Goal: Task Accomplishment & Management: Manage account settings

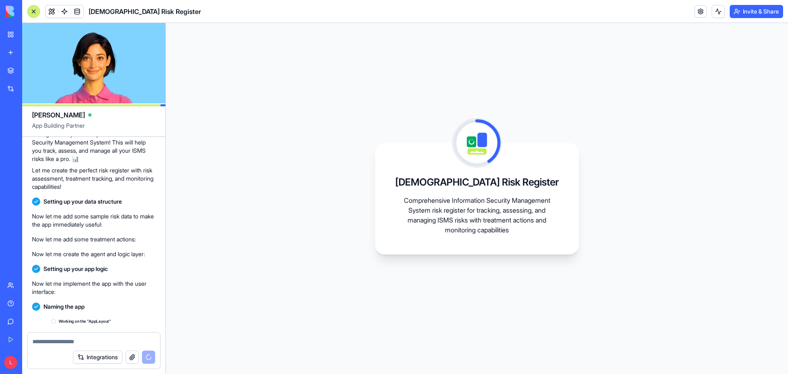
scroll to position [167, 0]
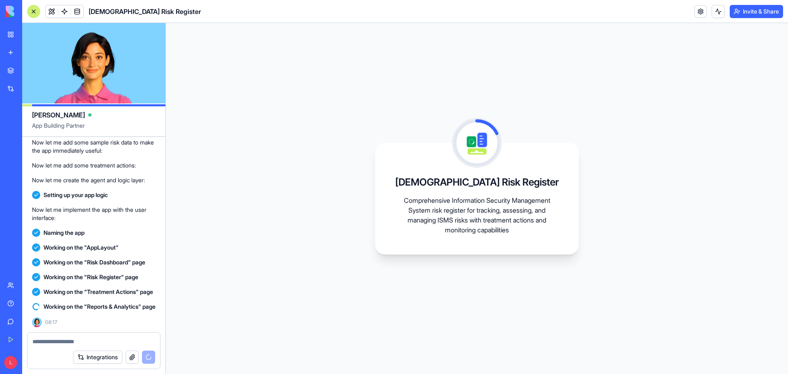
click at [98, 362] on button "Integrations" at bounding box center [97, 357] width 49 height 13
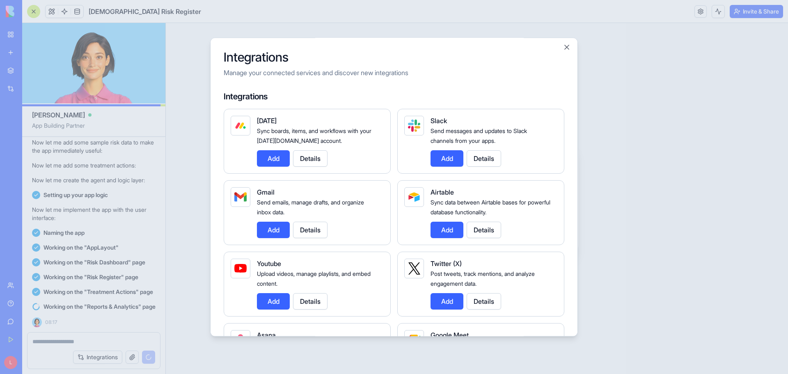
scroll to position [0, 0]
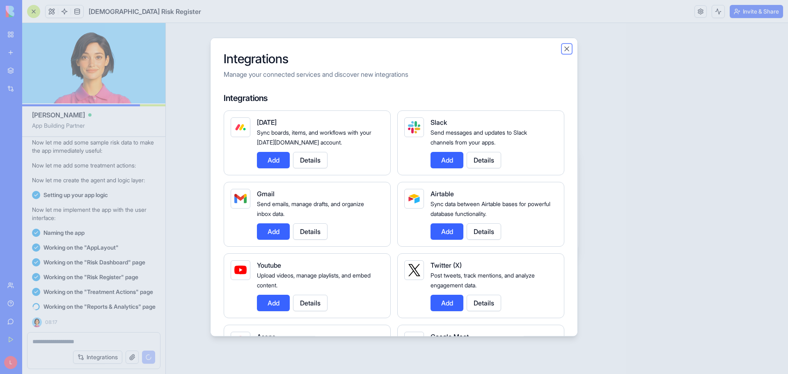
click at [569, 50] on button "Close" at bounding box center [567, 48] width 8 height 8
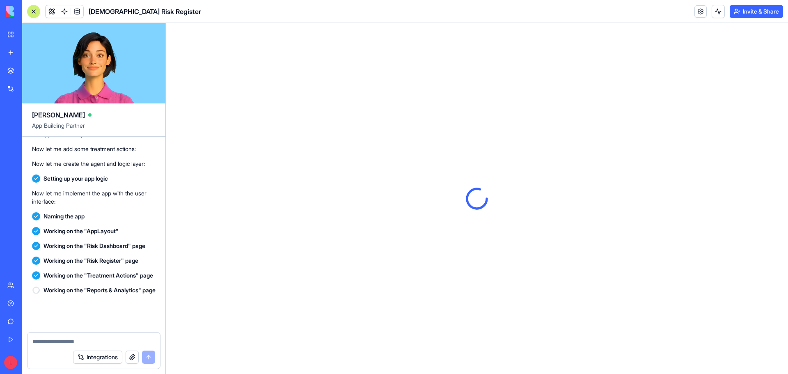
scroll to position [314, 0]
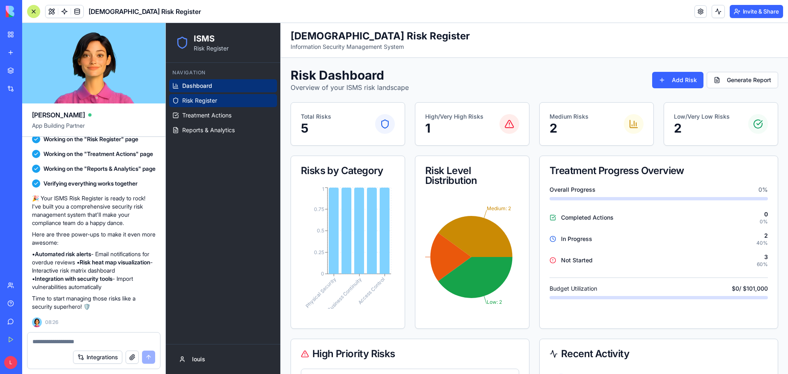
click at [195, 94] on link "Risk Register" at bounding box center [223, 100] width 108 height 13
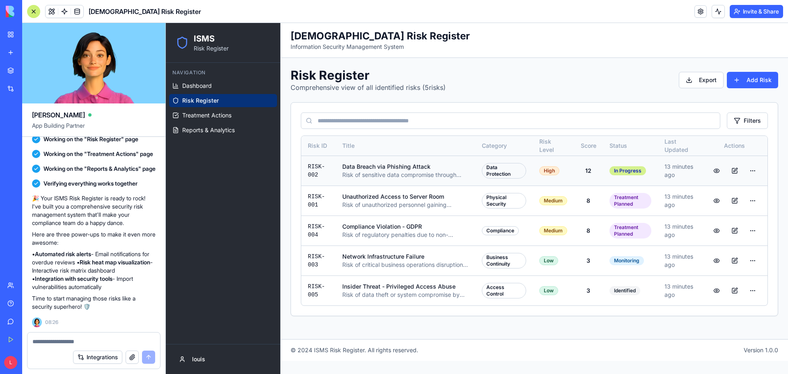
click at [611, 168] on div "In Progress" at bounding box center [628, 170] width 37 height 9
click at [626, 172] on div "In Progress" at bounding box center [628, 170] width 37 height 9
click at [733, 170] on button "button" at bounding box center [735, 170] width 16 height 15
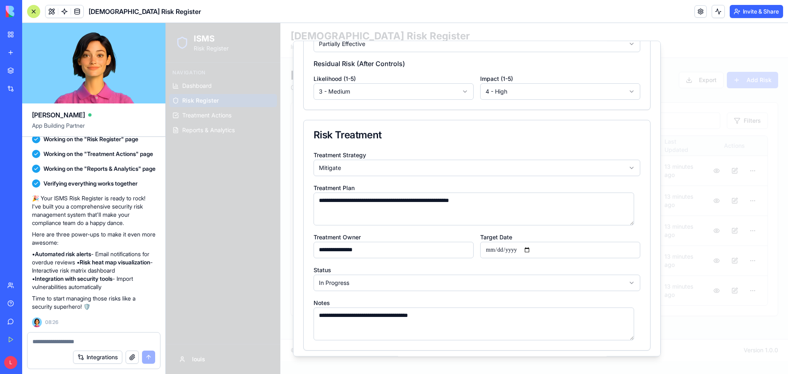
scroll to position [394, 0]
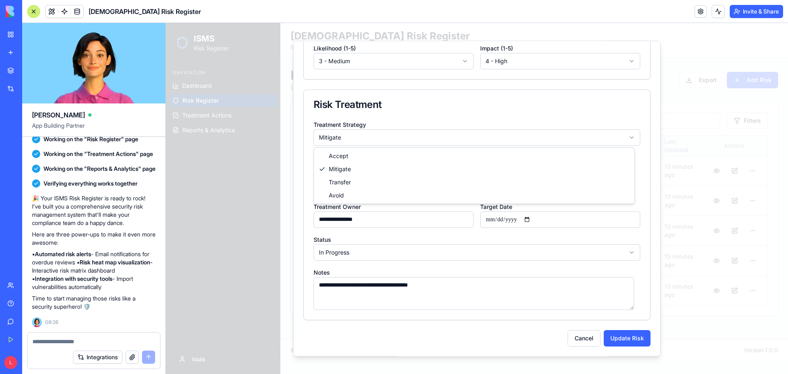
click at [332, 138] on body "ISMS Risk Register Navigation Dashboard Risk Register Treatment Actions Reports…" at bounding box center [477, 198] width 622 height 351
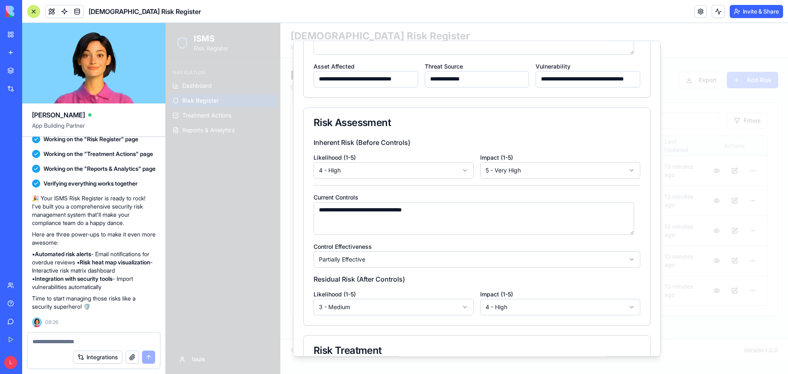
scroll to position [148, 0]
click at [398, 169] on body "ISMS Risk Register Navigation Dashboard Risk Register Treatment Actions Reports…" at bounding box center [477, 198] width 622 height 351
click at [538, 173] on body "ISMS Risk Register Navigation Dashboard Risk Register Treatment Actions Reports…" at bounding box center [477, 198] width 622 height 351
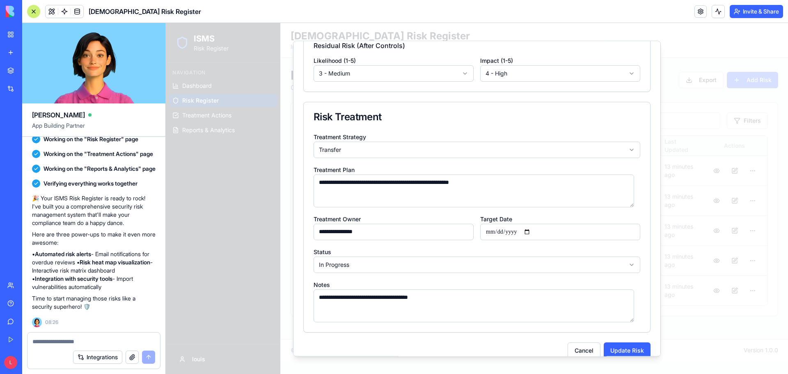
scroll to position [394, 0]
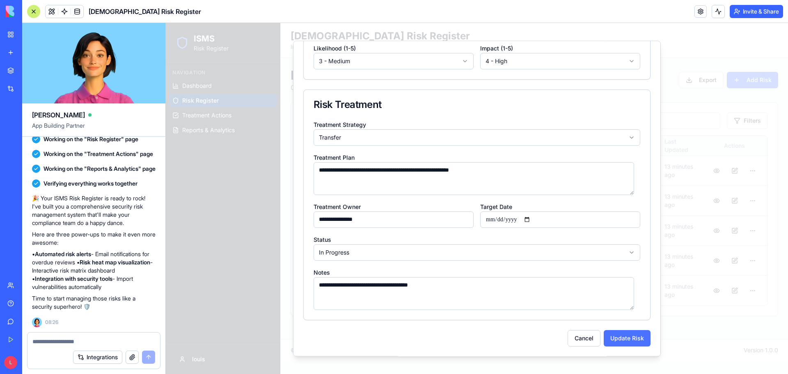
click at [625, 335] on button "Update Risk" at bounding box center [627, 338] width 47 height 16
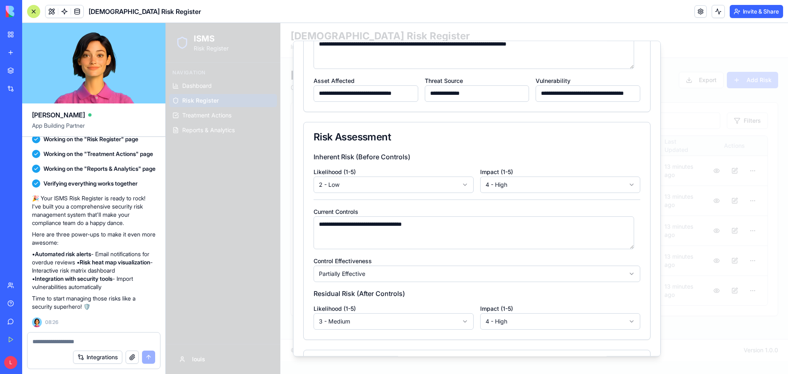
scroll to position [0, 0]
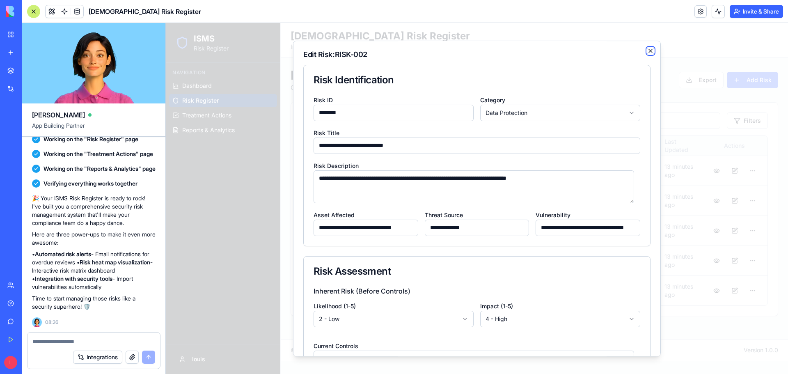
click at [649, 50] on icon "button" at bounding box center [650, 50] width 3 height 3
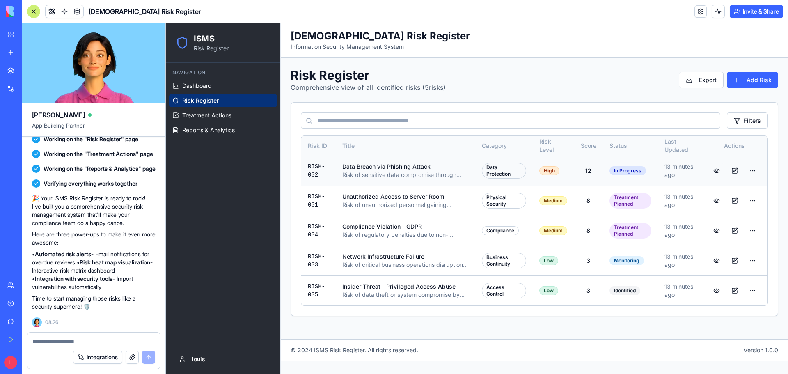
click at [716, 170] on button "button" at bounding box center [716, 170] width 16 height 15
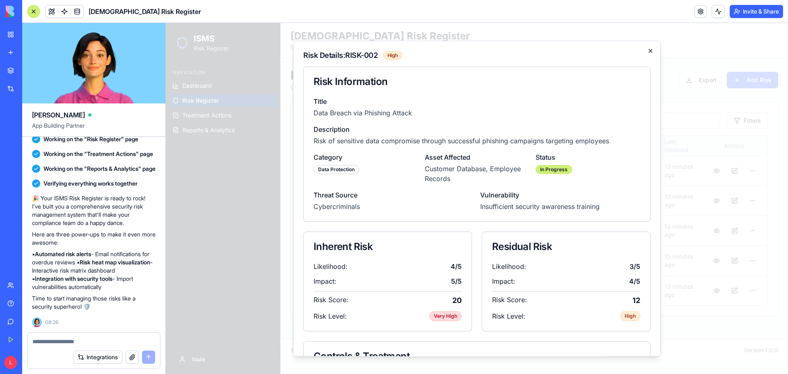
click at [647, 53] on icon "button" at bounding box center [650, 51] width 7 height 7
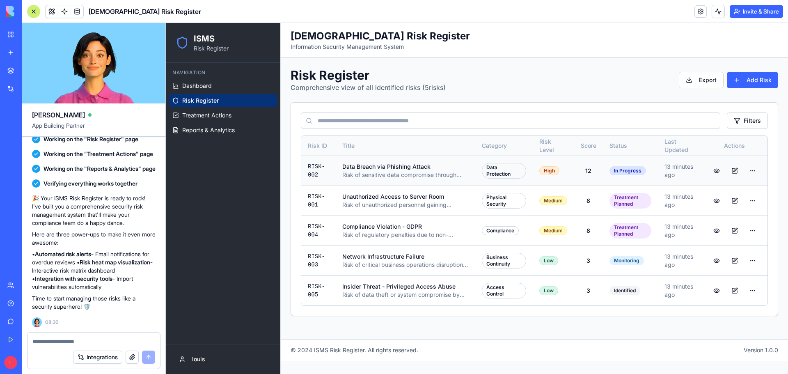
click at [737, 171] on button "button" at bounding box center [735, 170] width 16 height 15
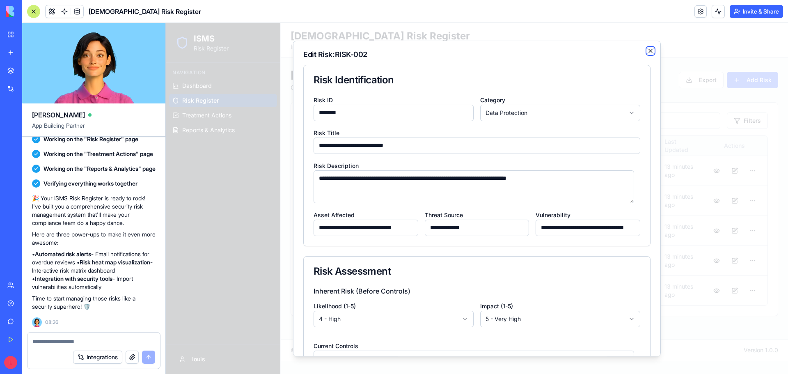
click at [647, 50] on icon "button" at bounding box center [650, 51] width 7 height 7
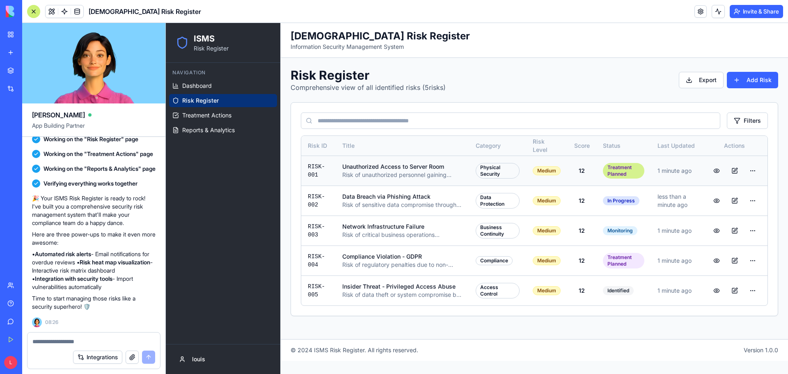
click at [617, 174] on div "Treatment Planned" at bounding box center [623, 171] width 41 height 16
click at [758, 173] on html "ISMS Risk Register Navigation Dashboard Risk Register Treatment Actions Reports…" at bounding box center [477, 198] width 622 height 351
click at [732, 191] on div "Add Treatment Action" at bounding box center [719, 188] width 79 height 13
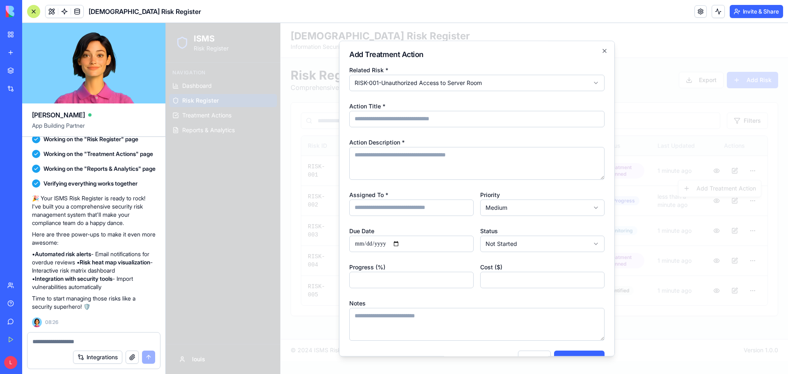
click at [422, 119] on input "Action Title *" at bounding box center [476, 119] width 255 height 16
type input "***"
click at [601, 50] on icon "button" at bounding box center [604, 51] width 7 height 7
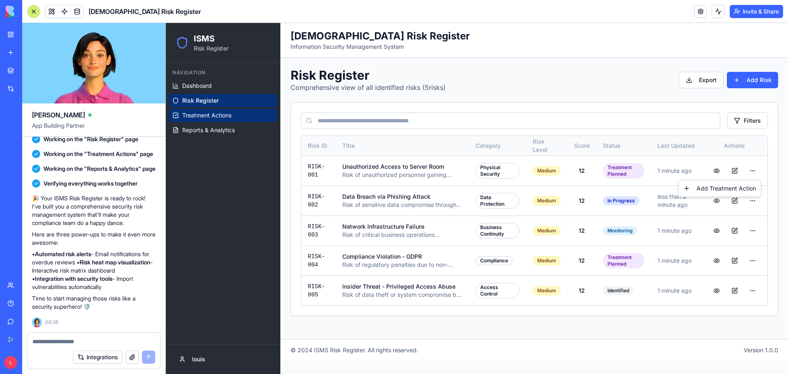
click at [229, 117] on html "ISMS Risk Register Navigation Dashboard Risk Register Treatment Actions Reports…" at bounding box center [477, 198] width 622 height 351
click at [200, 110] on link "Treatment Actions" at bounding box center [223, 115] width 108 height 13
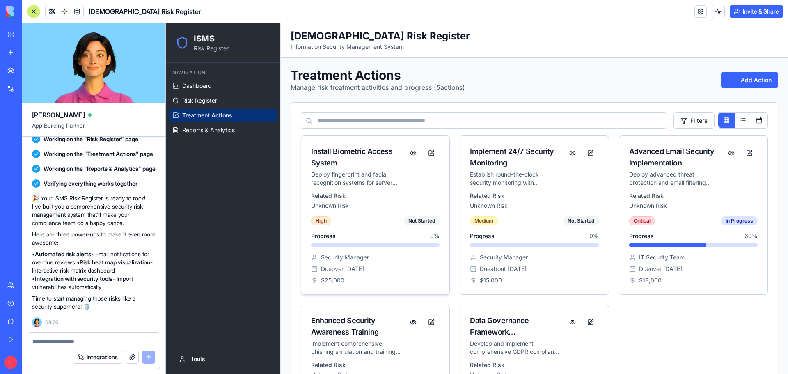
click at [353, 148] on div "Install Biometric Access System" at bounding box center [356, 157] width 91 height 23
click at [426, 154] on button "button" at bounding box center [431, 153] width 16 height 15
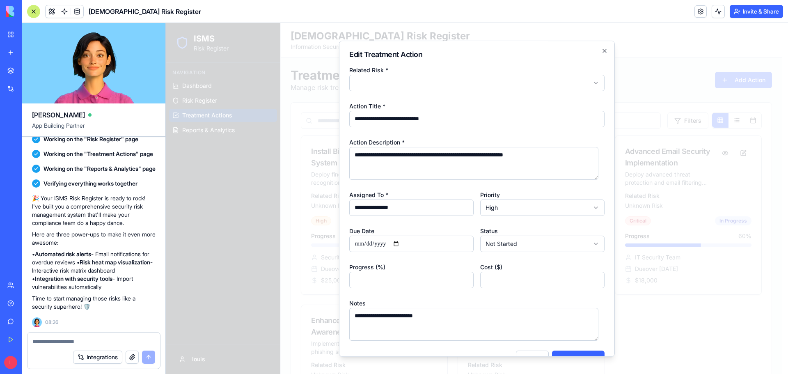
scroll to position [21, 0]
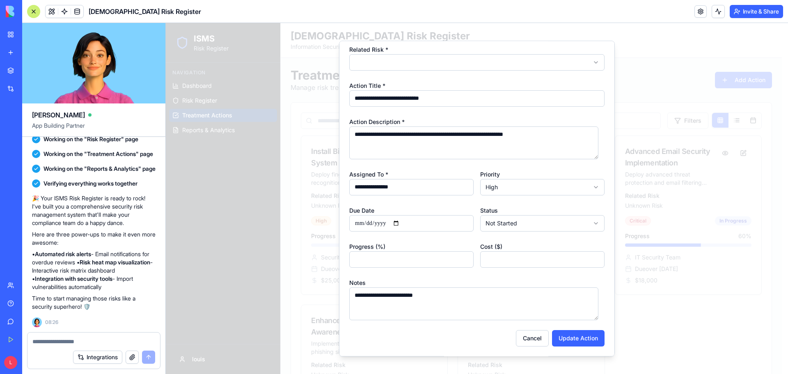
click at [592, 256] on input "********" at bounding box center [542, 259] width 124 height 16
type input "********"
click at [592, 256] on input "********" at bounding box center [542, 259] width 124 height 16
click at [567, 227] on body "ISMS Risk Register Navigation Dashboard Risk Register Treatment Actions Reports…" at bounding box center [474, 271] width 616 height 496
click at [527, 189] on body "ISMS Risk Register Navigation Dashboard Risk Register Treatment Actions Reports…" at bounding box center [474, 271] width 616 height 496
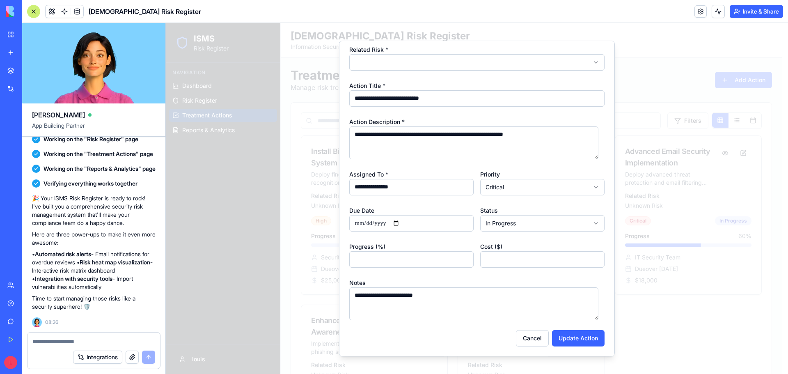
click at [436, 190] on input "**********" at bounding box center [411, 187] width 124 height 16
click at [426, 142] on textarea "**********" at bounding box center [473, 142] width 249 height 33
drag, startPoint x: 424, startPoint y: 101, endPoint x: 419, endPoint y: 87, distance: 15.1
click at [424, 100] on input "**********" at bounding box center [476, 98] width 255 height 16
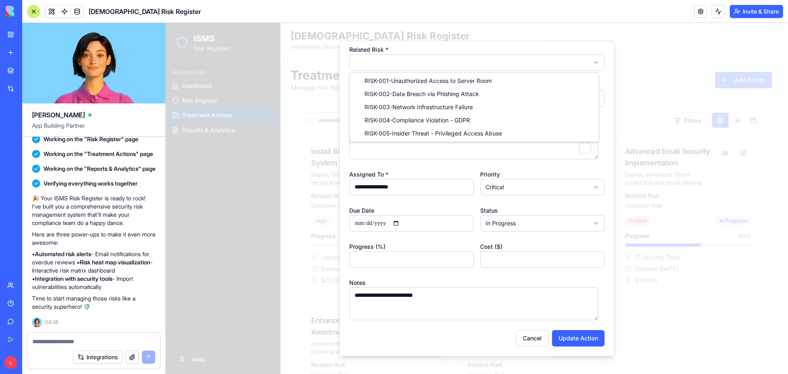
click at [402, 68] on body "ISMS Risk Register Navigation Dashboard Risk Register Treatment Actions Reports…" at bounding box center [474, 271] width 616 height 496
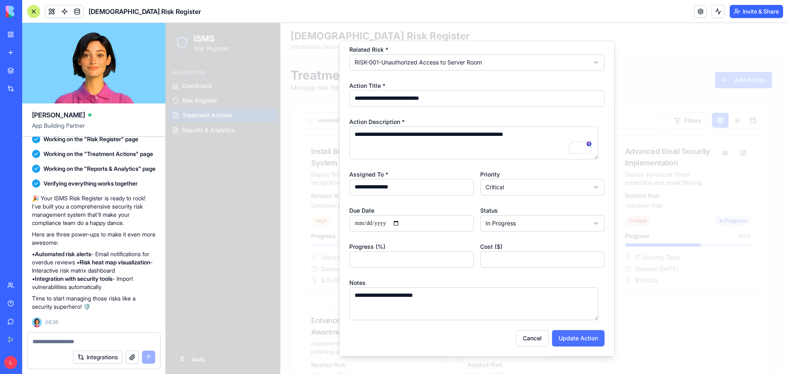
click at [572, 341] on button "Update Action" at bounding box center [578, 338] width 53 height 16
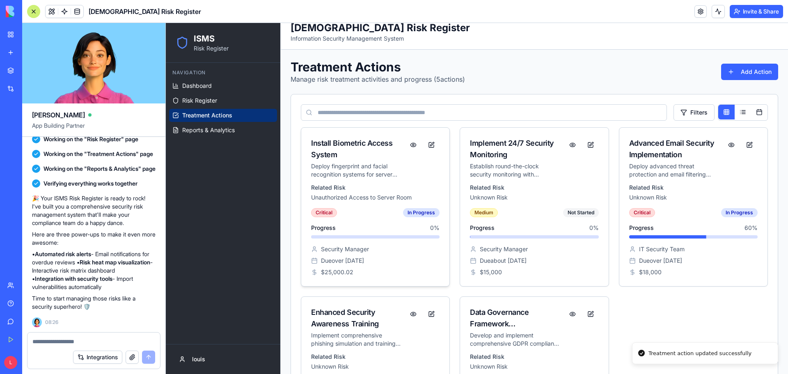
scroll to position [0, 0]
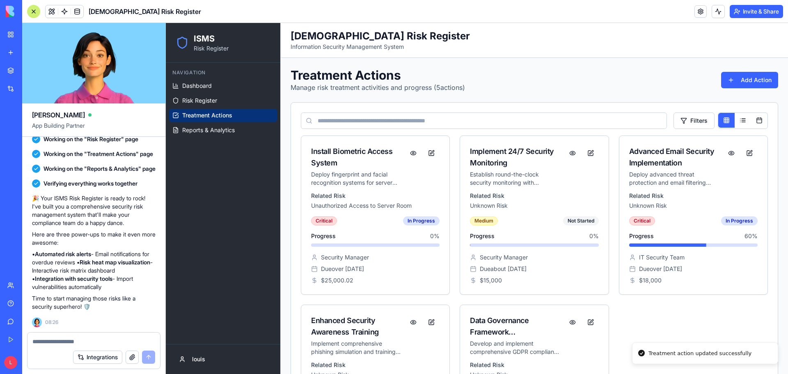
click at [653, 331] on div "Install Biometric Access System Deploy fingerprint and facial recognition syste…" at bounding box center [534, 299] width 467 height 328
click at [751, 118] on button at bounding box center [759, 120] width 16 height 15
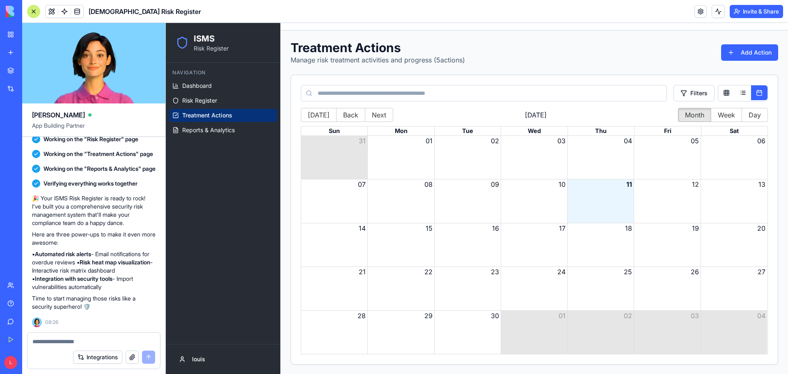
scroll to position [63, 0]
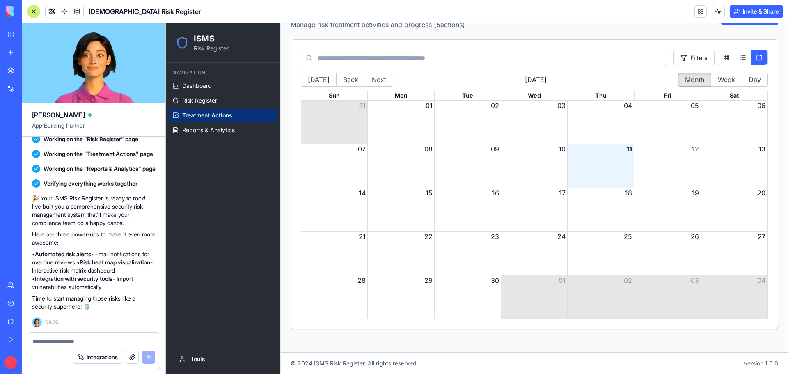
click at [636, 158] on div "Month View" at bounding box center [667, 165] width 66 height 43
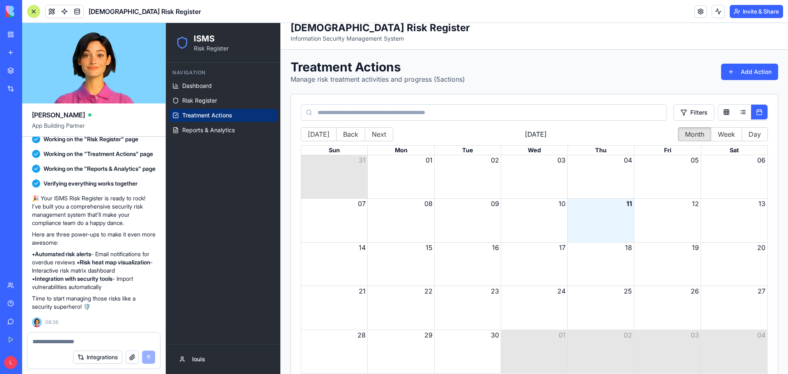
scroll to position [0, 0]
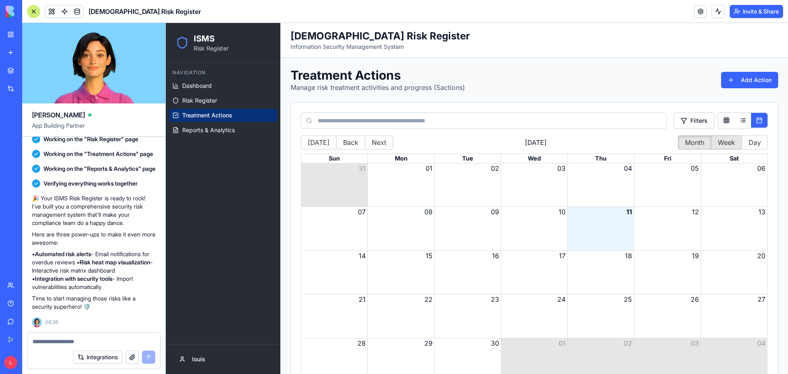
click at [721, 143] on button "Week" at bounding box center [726, 142] width 31 height 14
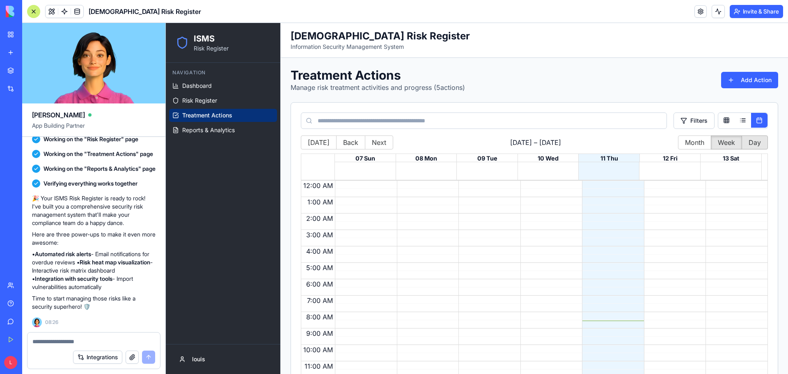
click at [751, 142] on button "Day" at bounding box center [755, 142] width 26 height 14
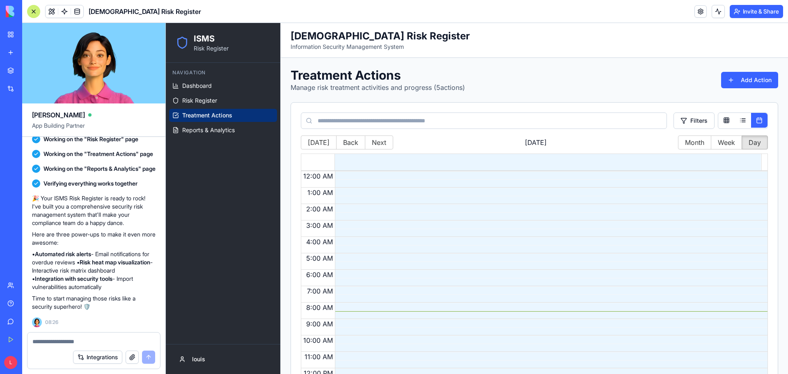
click at [669, 141] on span "[DATE]" at bounding box center [535, 143] width 285 height 10
click at [683, 142] on button "Month" at bounding box center [694, 142] width 33 height 14
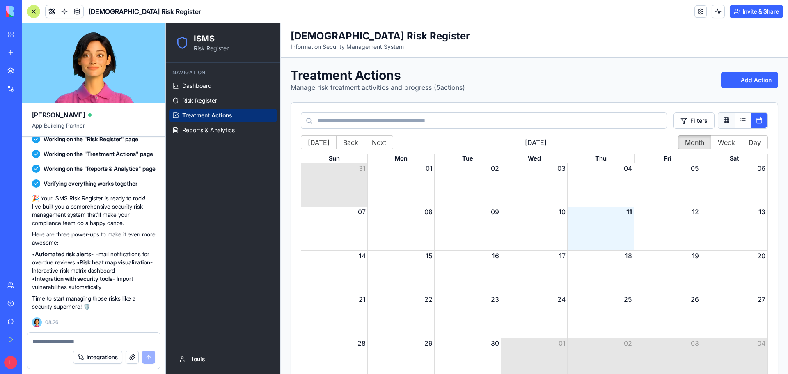
click at [720, 120] on button at bounding box center [726, 120] width 16 height 15
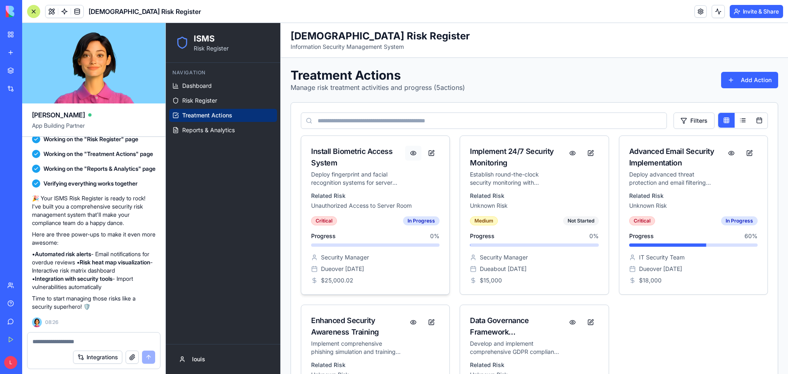
click at [413, 151] on button "button" at bounding box center [413, 153] width 16 height 15
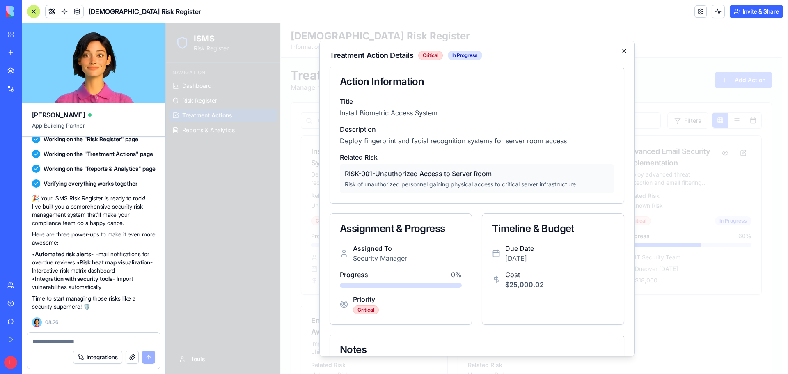
click at [621, 50] on icon "button" at bounding box center [624, 51] width 7 height 7
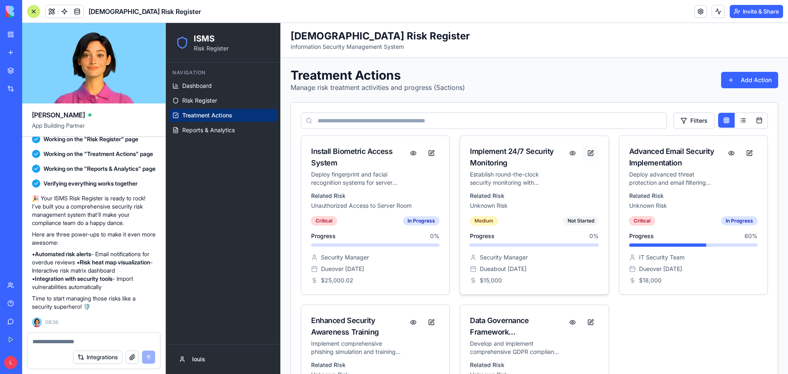
click at [583, 152] on button "button" at bounding box center [590, 153] width 16 height 15
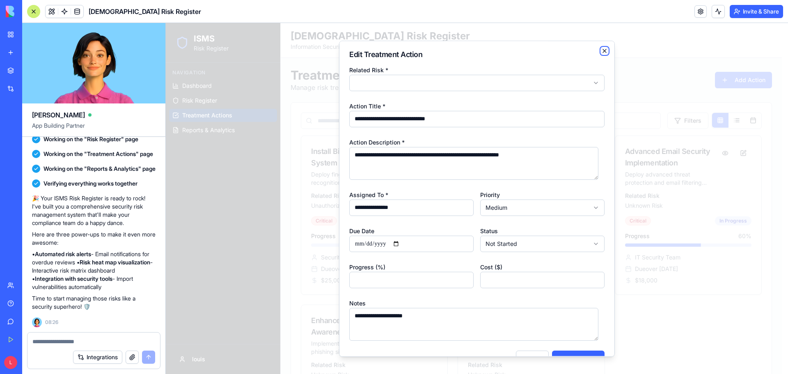
click at [601, 54] on icon "button" at bounding box center [604, 51] width 7 height 7
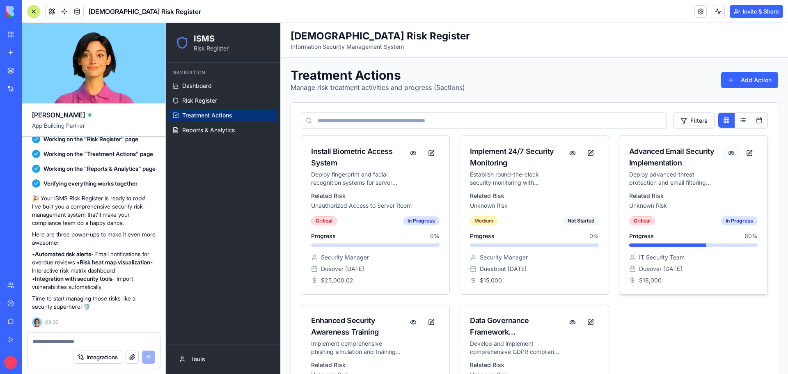
click at [729, 151] on button "button" at bounding box center [731, 153] width 16 height 15
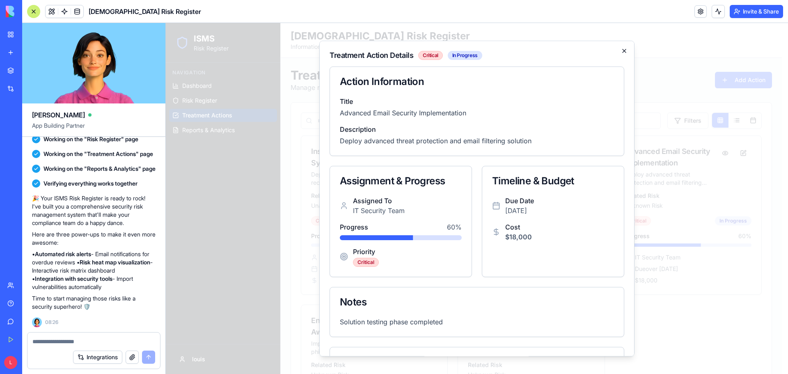
click at [621, 51] on icon "button" at bounding box center [624, 51] width 7 height 7
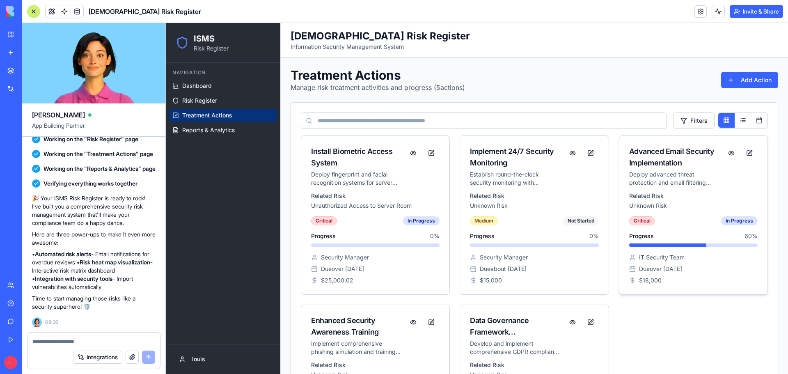
click at [635, 157] on div "Advanced Email Security Implementation" at bounding box center [674, 157] width 91 height 23
click at [724, 151] on button "button" at bounding box center [731, 153] width 16 height 15
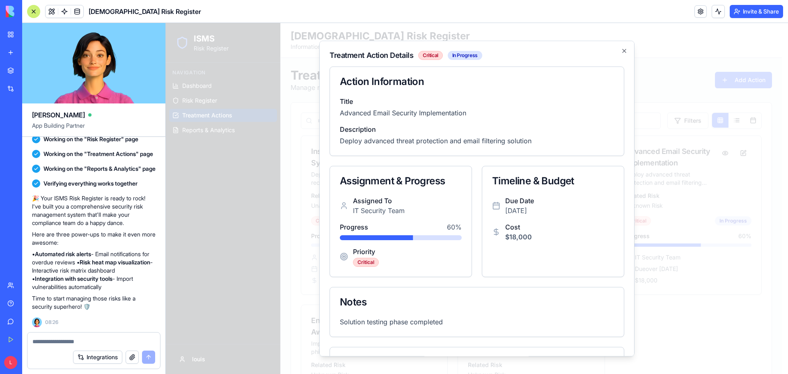
click at [616, 54] on h2 "Treatment Action Details Critical In Progress" at bounding box center [477, 55] width 295 height 9
click at [621, 48] on icon "button" at bounding box center [624, 51] width 7 height 7
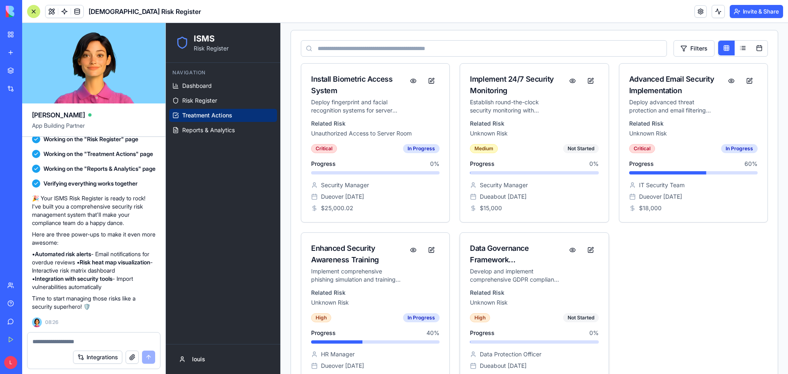
scroll to position [145, 0]
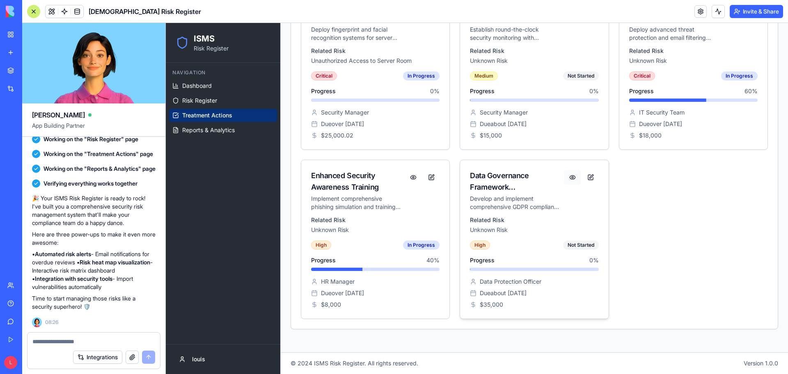
click at [567, 177] on button "button" at bounding box center [572, 177] width 16 height 15
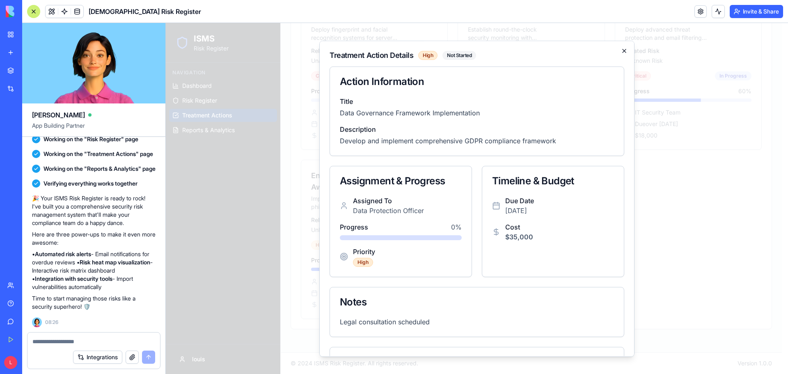
click at [619, 48] on div "Treatment Action Details High Not Started Action Information Title Data Governa…" at bounding box center [476, 199] width 315 height 316
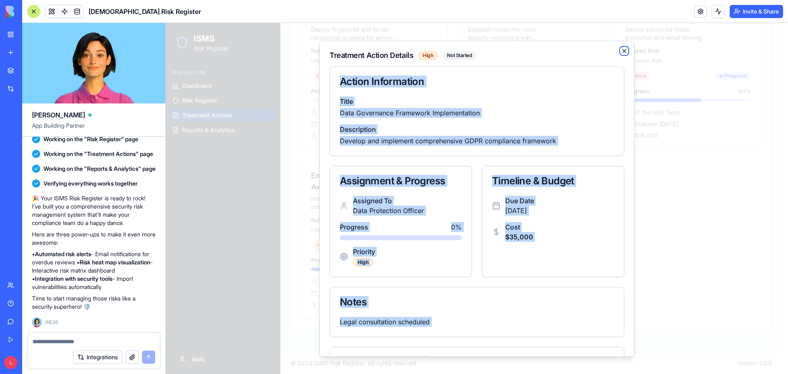
click at [621, 53] on icon "button" at bounding box center [624, 51] width 7 height 7
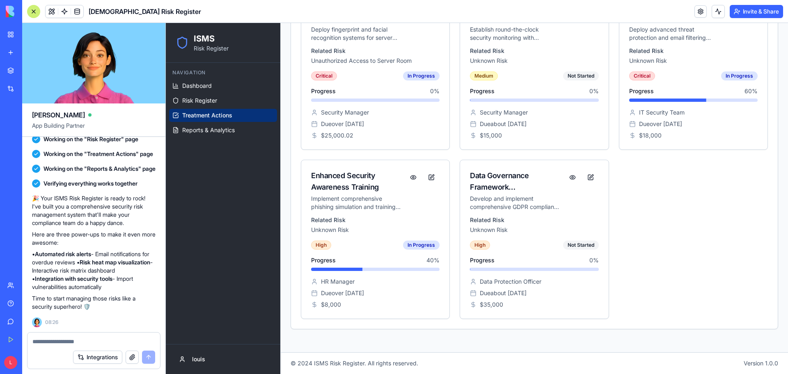
click at [681, 229] on div "Install Biometric Access System Deploy fingerprint and facial recognition syste…" at bounding box center [534, 155] width 467 height 328
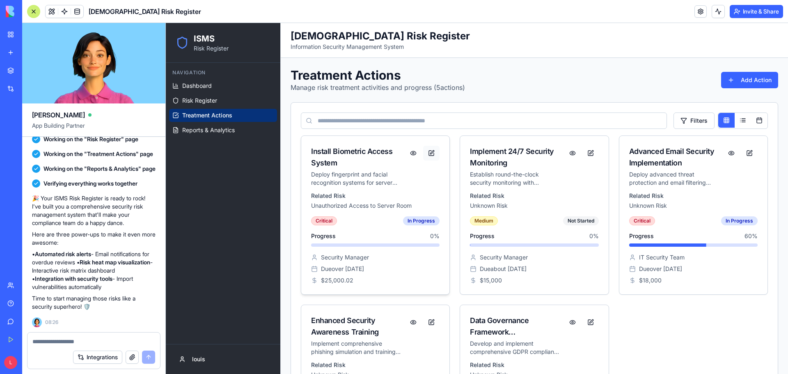
click at [436, 152] on button "button" at bounding box center [431, 153] width 16 height 15
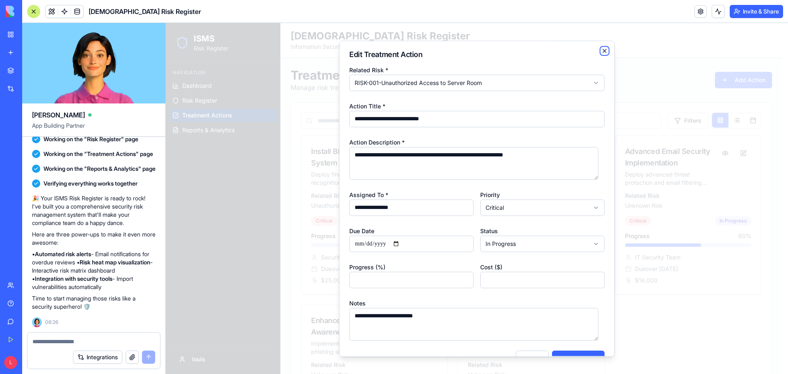
click at [601, 50] on icon "button" at bounding box center [604, 51] width 7 height 7
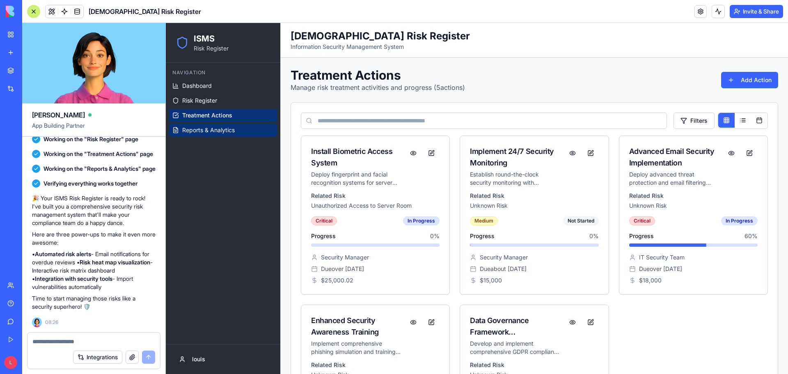
drag, startPoint x: 335, startPoint y: 165, endPoint x: 223, endPoint y: 126, distance: 117.6
click at [223, 126] on span "Reports & Analytics" at bounding box center [208, 130] width 53 height 8
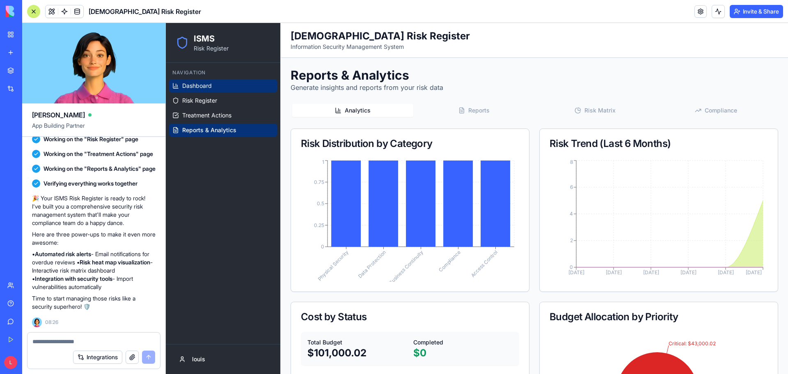
click at [206, 89] on span "Dashboard" at bounding box center [197, 86] width 30 height 8
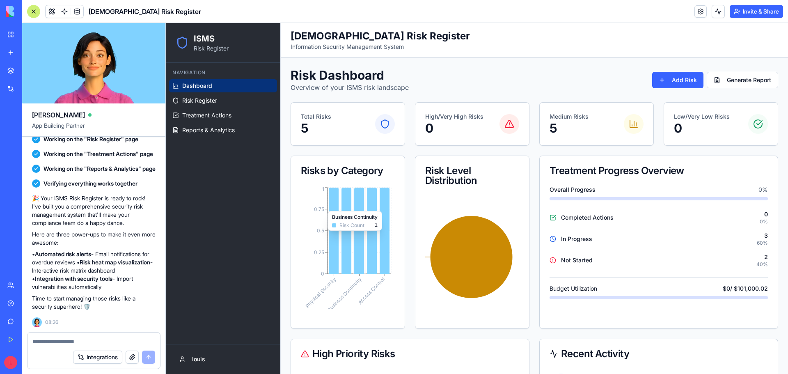
click at [357, 207] on icon at bounding box center [359, 231] width 10 height 86
click at [385, 122] on icon at bounding box center [385, 124] width 10 height 10
click at [335, 208] on icon at bounding box center [334, 231] width 10 height 86
click at [482, 240] on icon at bounding box center [472, 257] width 82 height 82
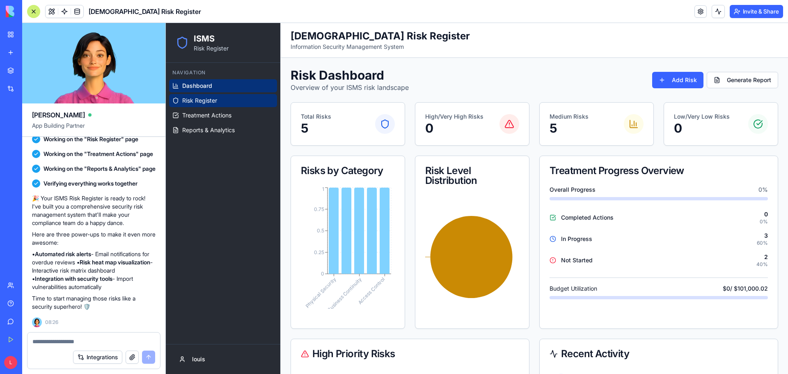
click at [209, 97] on span "Risk Register" at bounding box center [199, 100] width 35 height 8
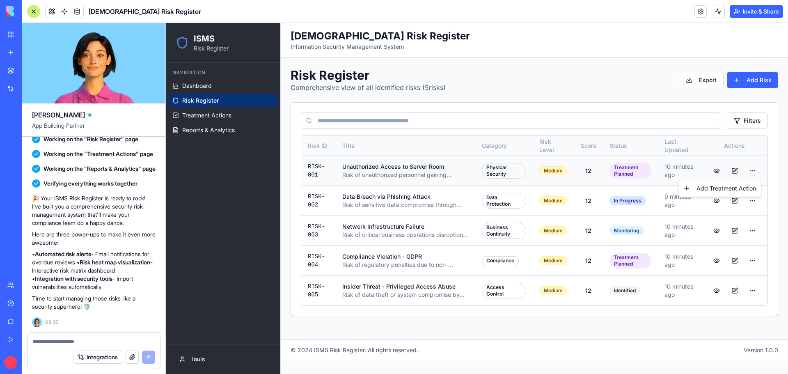
click at [754, 172] on html "ISMS Risk Register Navigation Dashboard Risk Register Treatment Actions Reports…" at bounding box center [477, 198] width 622 height 351
click at [606, 69] on html "ISMS Risk Register Navigation Dashboard Risk Register Treatment Actions Reports…" at bounding box center [477, 198] width 622 height 351
click at [736, 198] on button "button" at bounding box center [735, 200] width 16 height 15
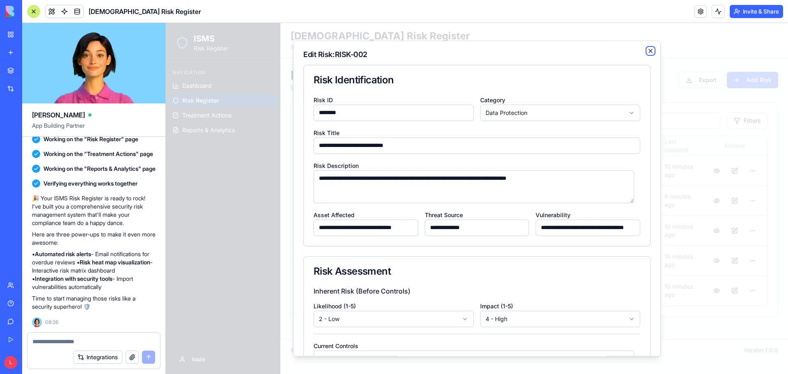
click at [649, 53] on icon "button" at bounding box center [650, 50] width 3 height 3
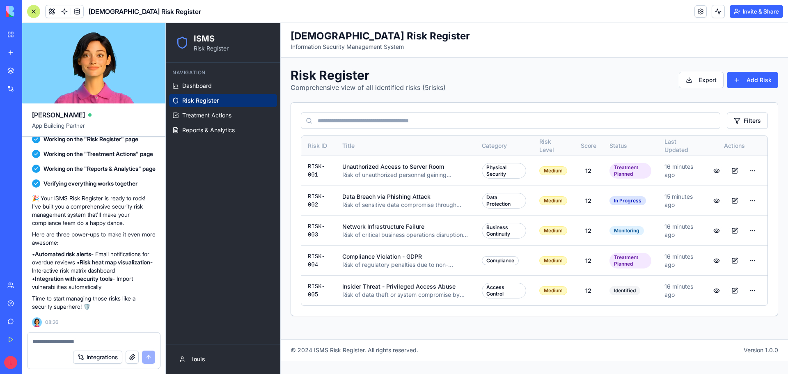
click at [58, 339] on textarea at bounding box center [93, 341] width 123 height 8
type textarea "**********"
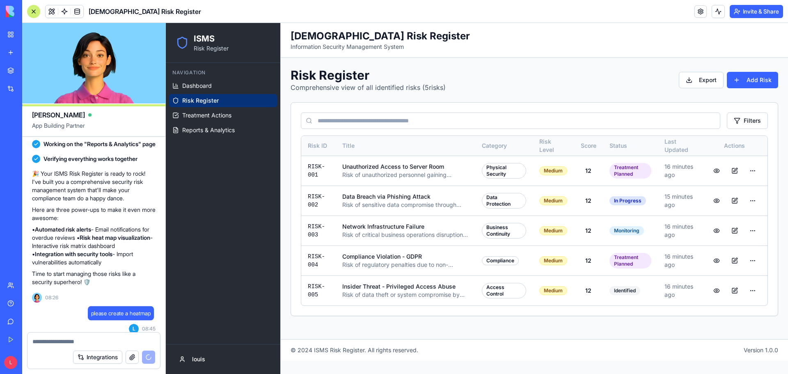
scroll to position [345, 0]
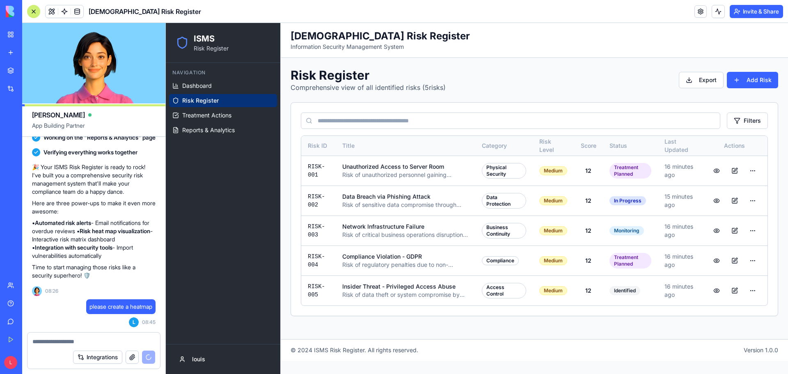
click at [105, 68] on video at bounding box center [93, 63] width 143 height 80
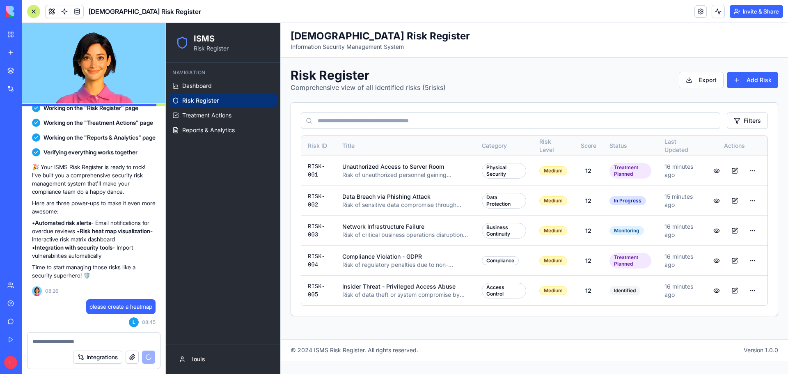
scroll to position [312, 0]
click at [205, 138] on div "Navigation Dashboard Risk Register Treatment Actions Reports & Analytics" at bounding box center [223, 101] width 115 height 77
click at [206, 131] on span "Reports & Analytics" at bounding box center [208, 130] width 53 height 8
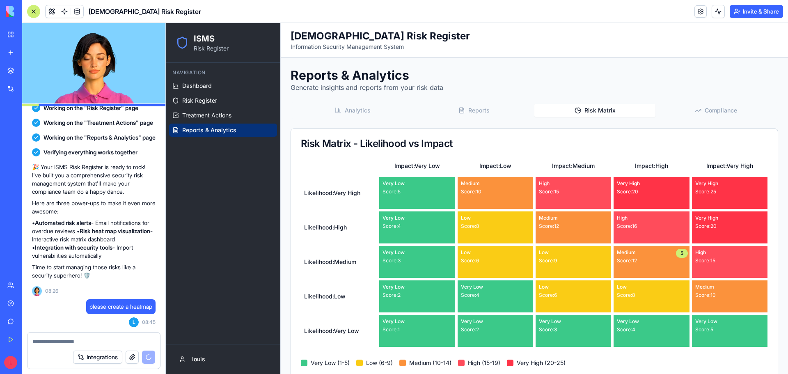
click at [601, 112] on button "Risk Matrix" at bounding box center [594, 110] width 121 height 13
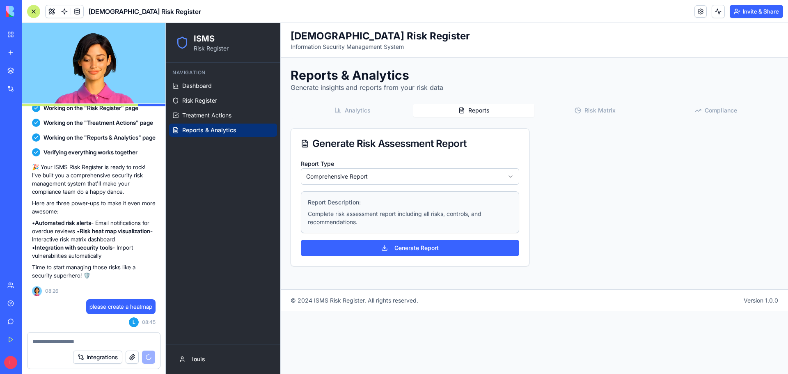
click at [508, 113] on button "Reports" at bounding box center [473, 110] width 121 height 13
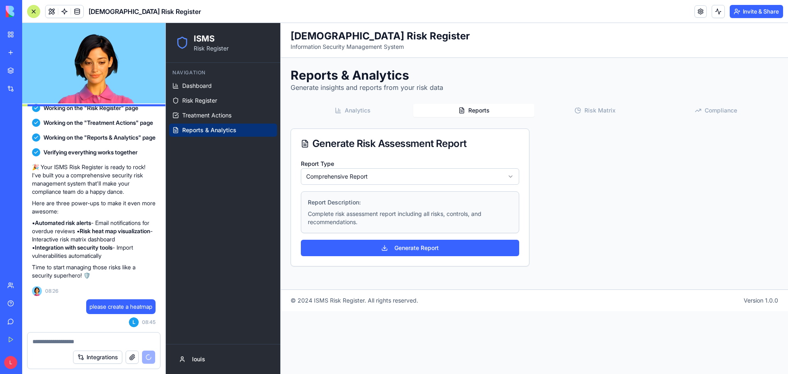
click at [353, 112] on button "Analytics" at bounding box center [352, 110] width 121 height 13
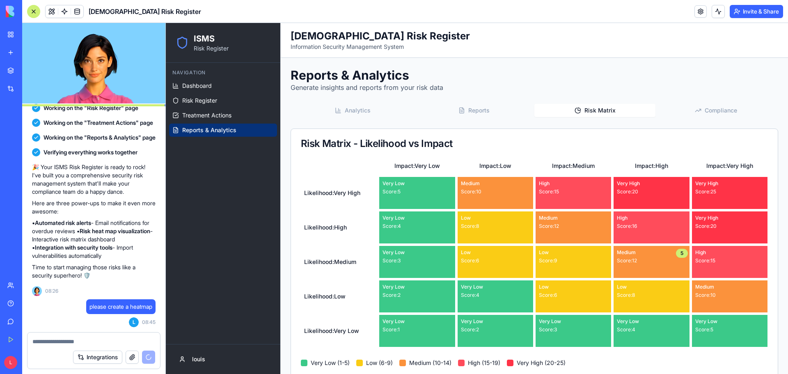
click at [589, 113] on button "Risk Matrix" at bounding box center [594, 110] width 121 height 13
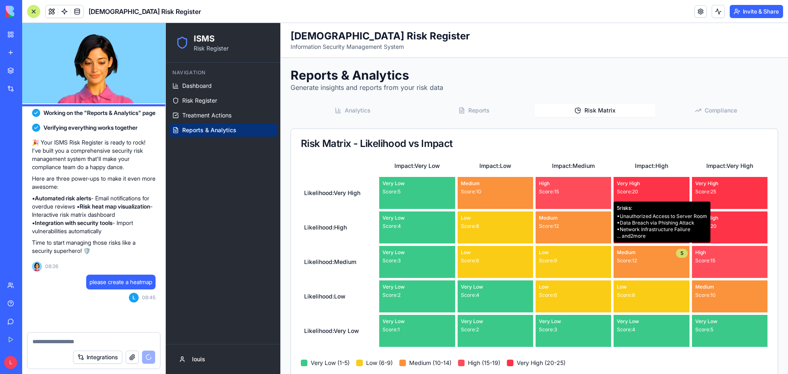
scroll to position [382, 0]
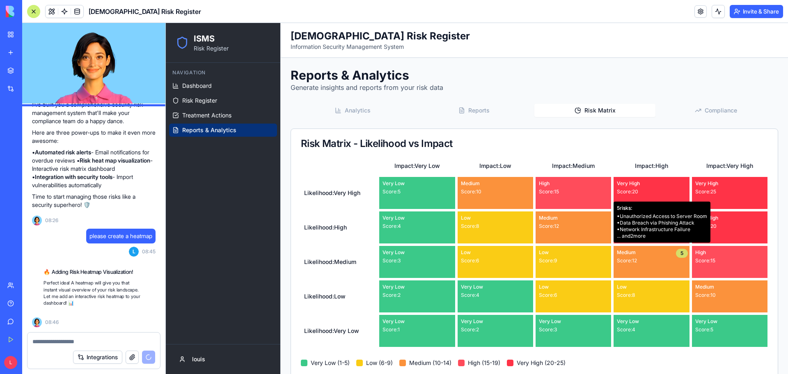
click at [676, 250] on div "5" at bounding box center [682, 253] width 12 height 9
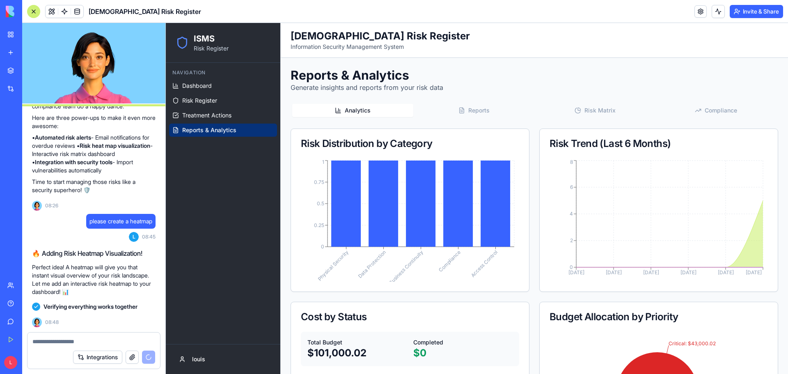
scroll to position [564, 0]
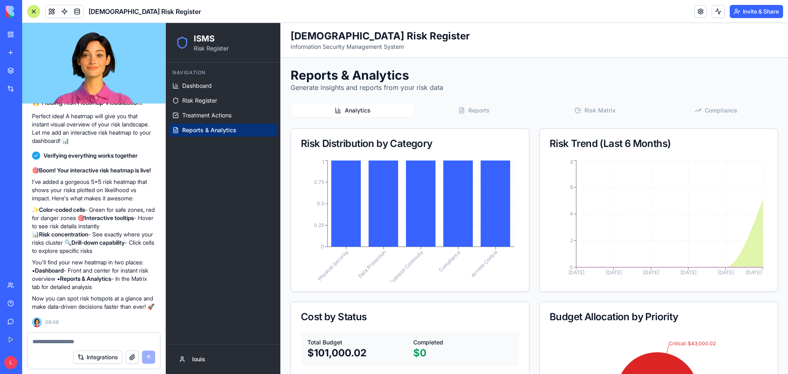
click at [585, 116] on button "Risk Matrix" at bounding box center [594, 110] width 121 height 13
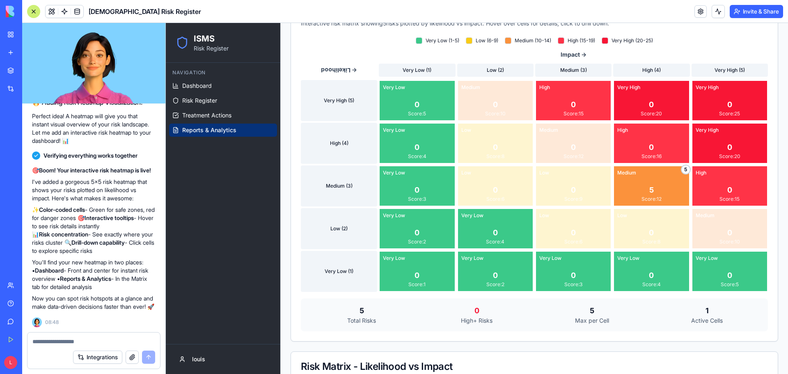
scroll to position [74, 0]
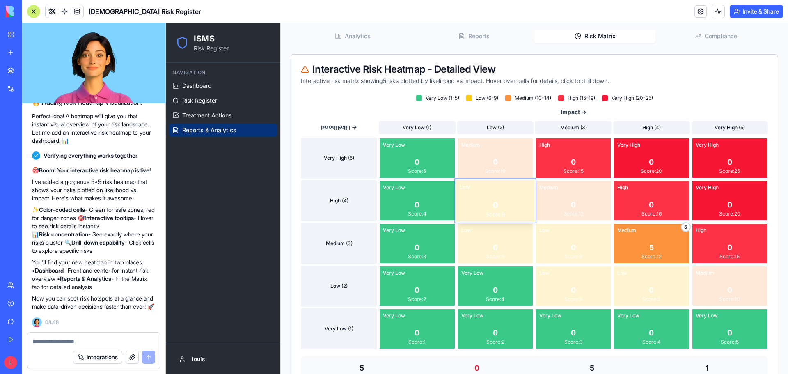
click at [497, 189] on div "Low" at bounding box center [495, 186] width 72 height 7
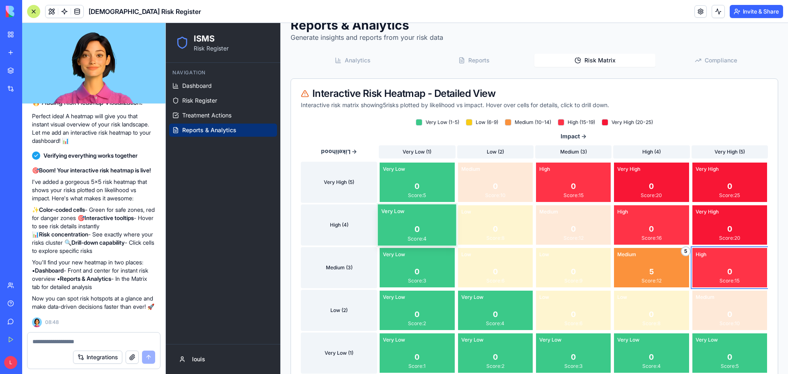
scroll to position [33, 0]
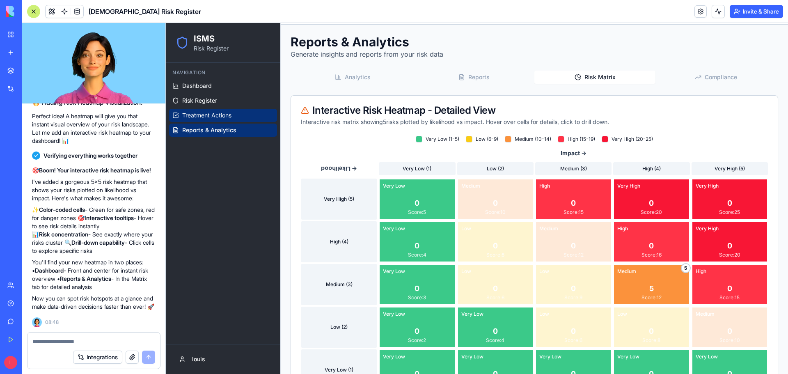
click at [229, 116] on span "Treatment Actions" at bounding box center [206, 115] width 49 height 8
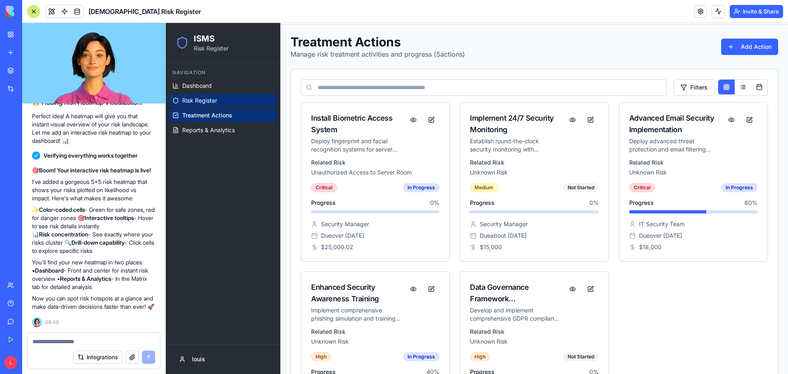
click at [220, 96] on link "Risk Register" at bounding box center [223, 100] width 108 height 13
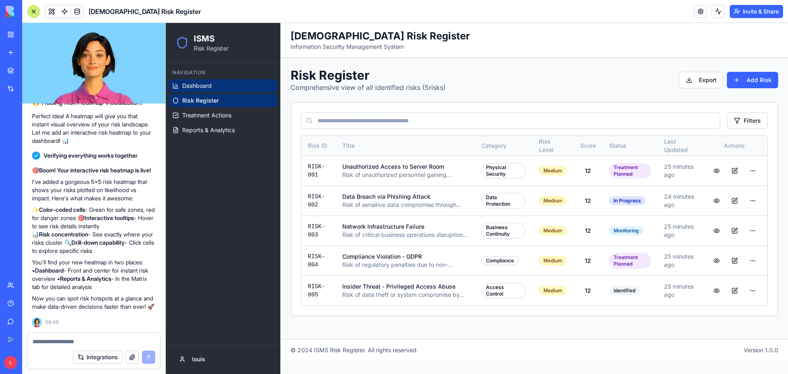
click at [212, 86] on span "Dashboard" at bounding box center [197, 86] width 30 height 8
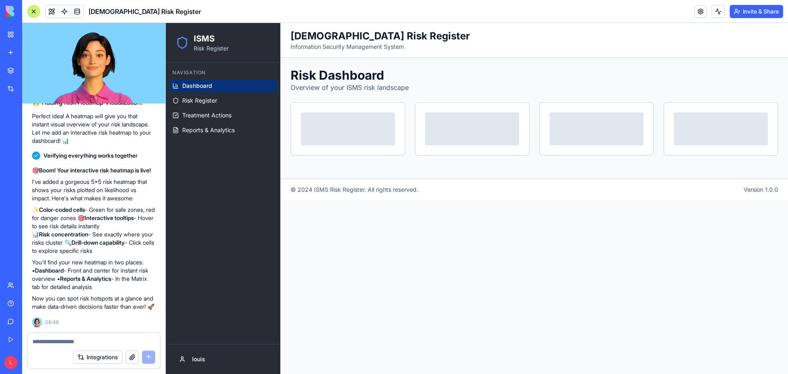
click at [58, 336] on div at bounding box center [94, 338] width 133 height 13
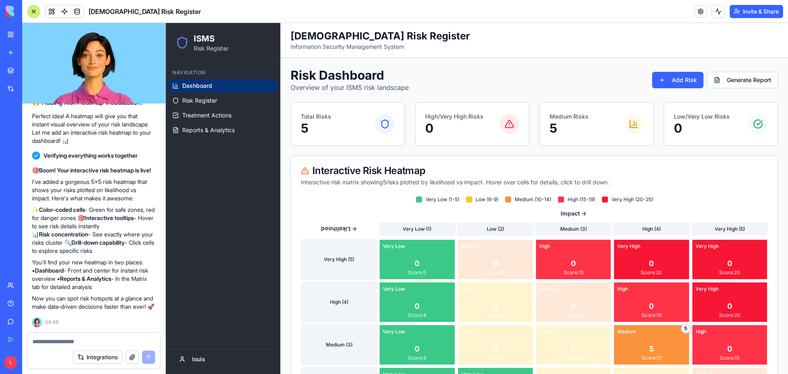
click at [54, 344] on textarea at bounding box center [93, 341] width 123 height 8
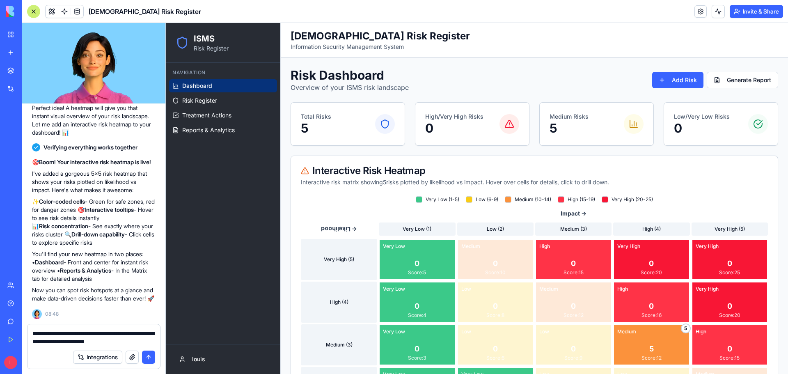
type textarea "**********"
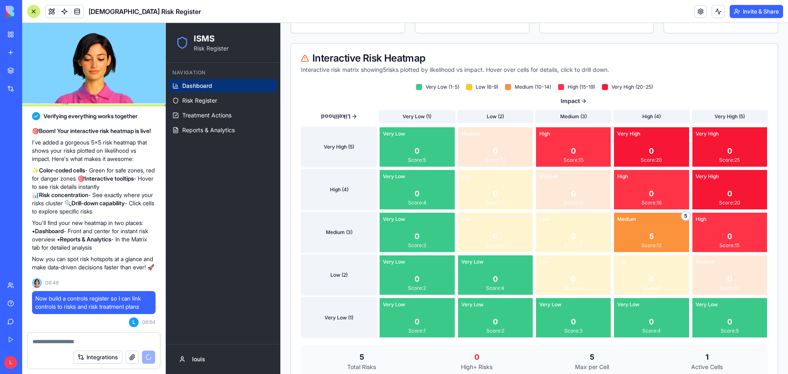
scroll to position [123, 0]
